Goal: Transaction & Acquisition: Subscribe to service/newsletter

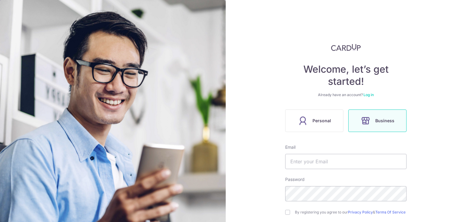
scroll to position [30, 0]
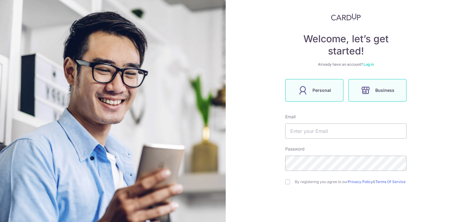
click at [313, 92] on span "Personal" at bounding box center [322, 89] width 19 height 7
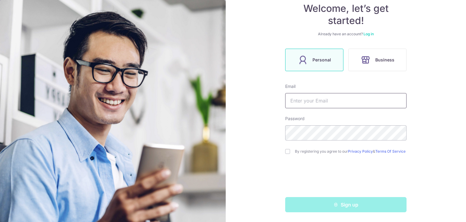
click at [318, 105] on input "text" at bounding box center [345, 100] width 121 height 15
type input "[EMAIL_ADDRESS][DOMAIN_NAME]"
click at [286, 155] on div "By registering you agree to our Privacy Policy & Terms Of Service" at bounding box center [345, 151] width 121 height 7
click at [286, 154] on input "checkbox" at bounding box center [287, 151] width 5 height 5
checkbox input "true"
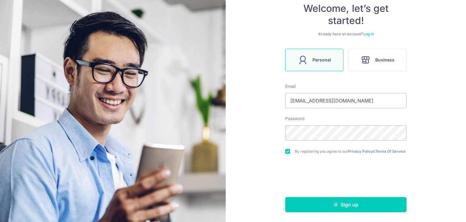
scroll to position [63, 0]
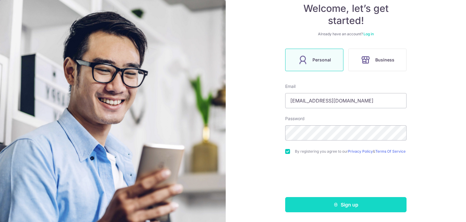
click at [351, 204] on button "Sign up" at bounding box center [345, 204] width 121 height 15
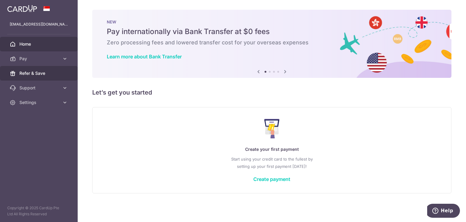
click at [39, 70] on span "Refer & Save" at bounding box center [39, 73] width 40 height 6
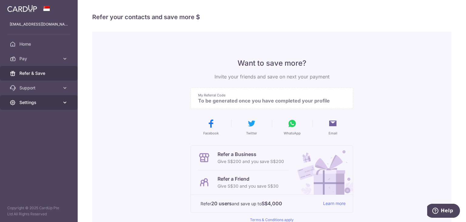
click at [33, 103] on span "Settings" at bounding box center [39, 102] width 40 height 6
